Goal: Transaction & Acquisition: Book appointment/travel/reservation

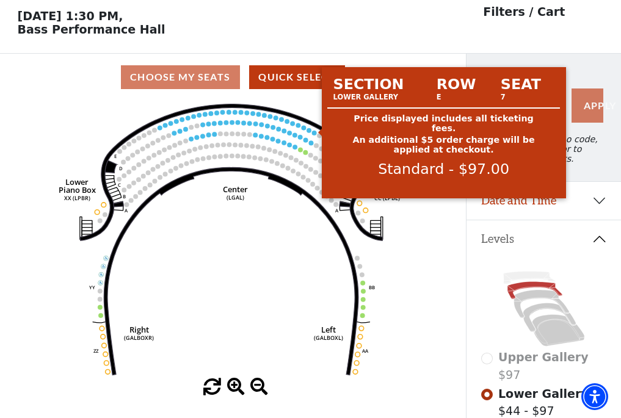
scroll to position [57, 0]
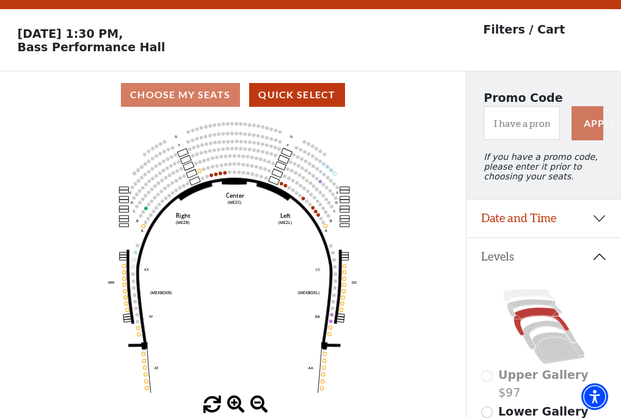
scroll to position [57, 0]
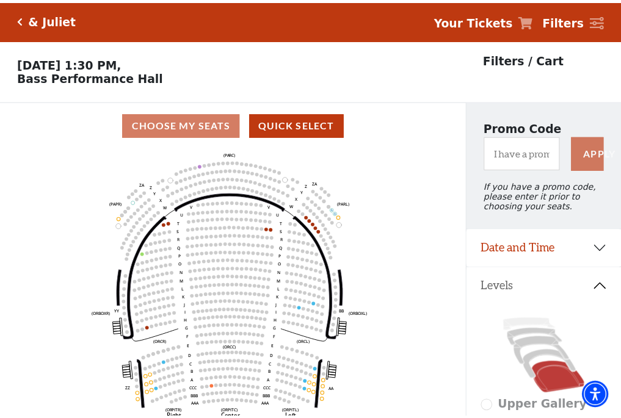
scroll to position [57, 0]
